Goal: Information Seeking & Learning: Find specific fact

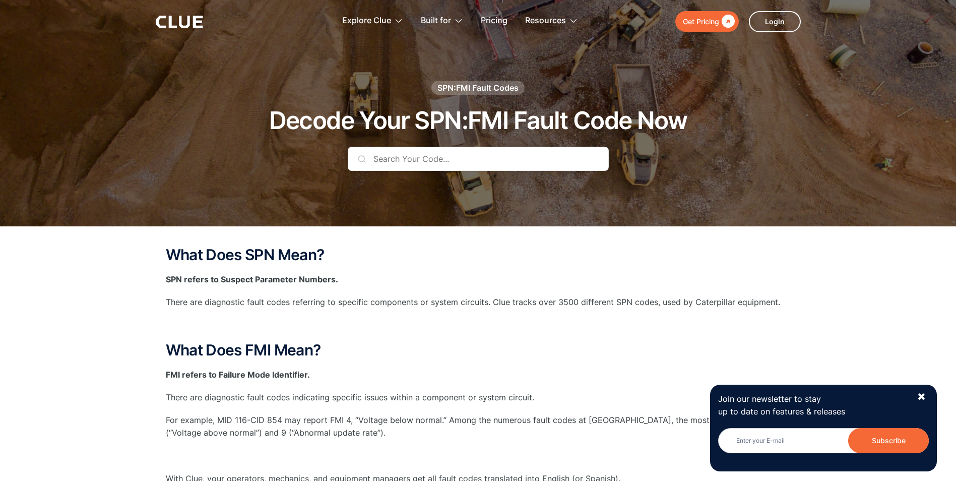
click at [440, 159] on input "text" at bounding box center [478, 159] width 261 height 24
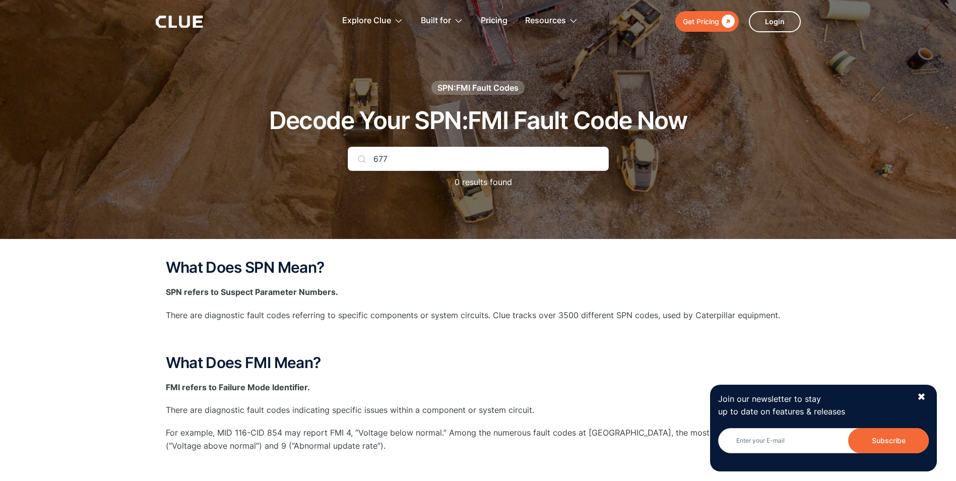
type input "677"
drag, startPoint x: 394, startPoint y: 154, endPoint x: 307, endPoint y: 152, distance: 86.7
click at [307, 152] on div "SPN:FMI Fault Codes Decode Your SPN:FMI Fault Code Now 677 0 results found" at bounding box center [478, 140] width 595 height 118
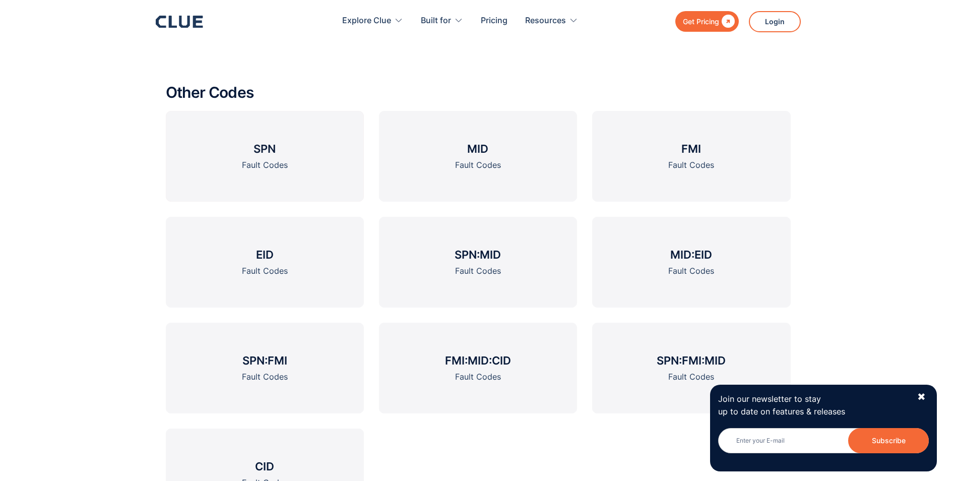
scroll to position [1361, 0]
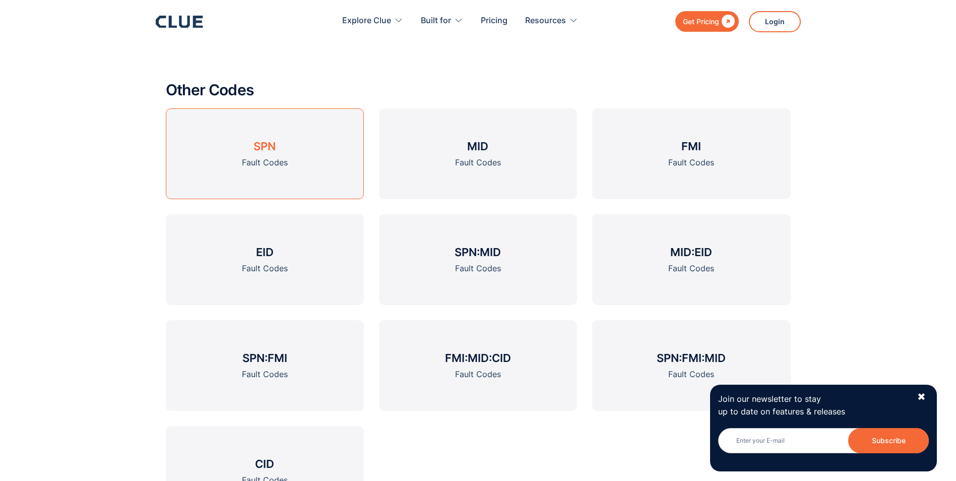
click at [278, 161] on div "Fault Codes" at bounding box center [265, 162] width 46 height 13
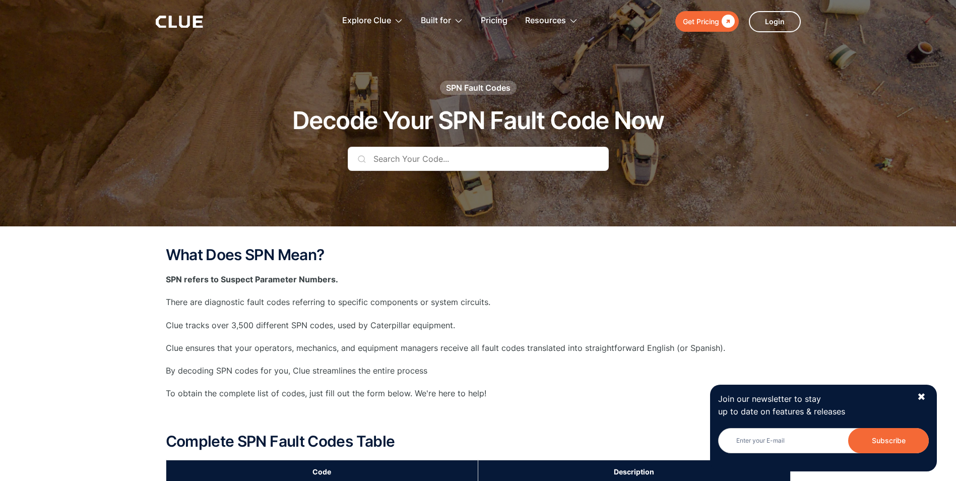
click at [386, 159] on input "text" at bounding box center [478, 159] width 261 height 24
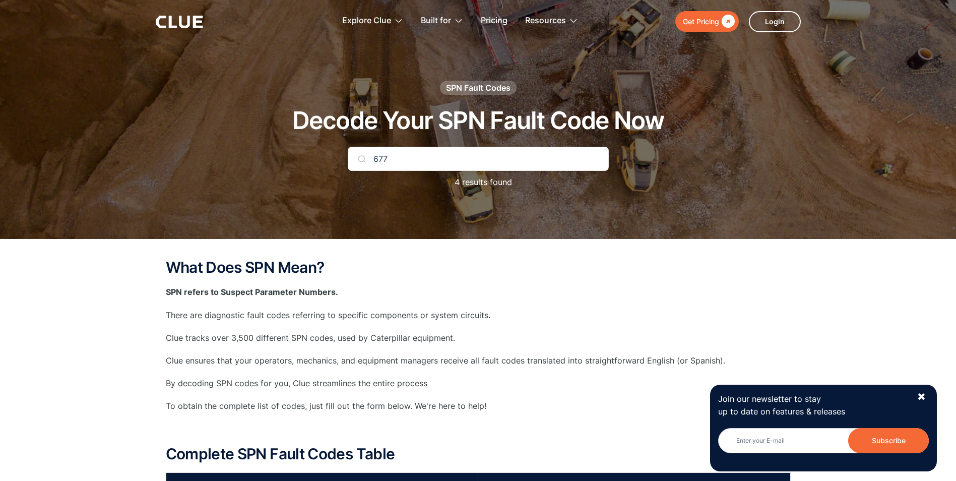
type input "677"
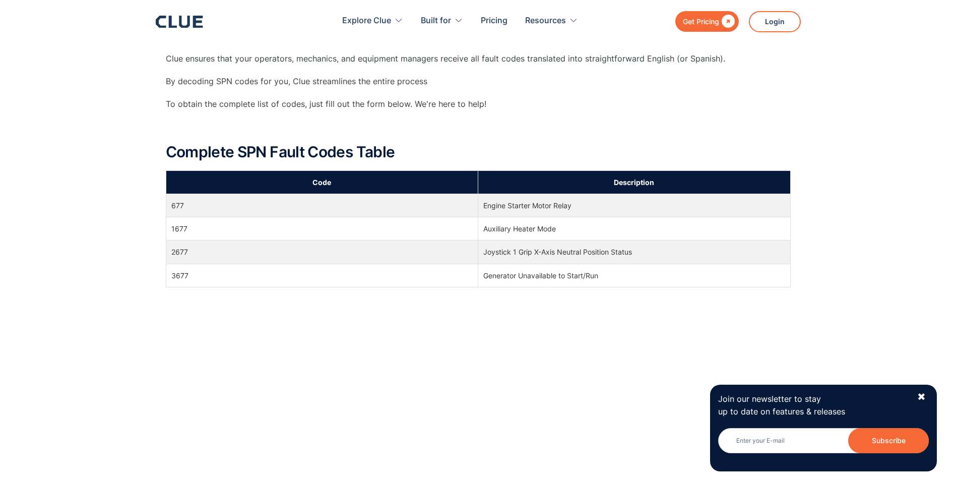
scroll to position [302, 0]
